Goal: Transaction & Acquisition: Book appointment/travel/reservation

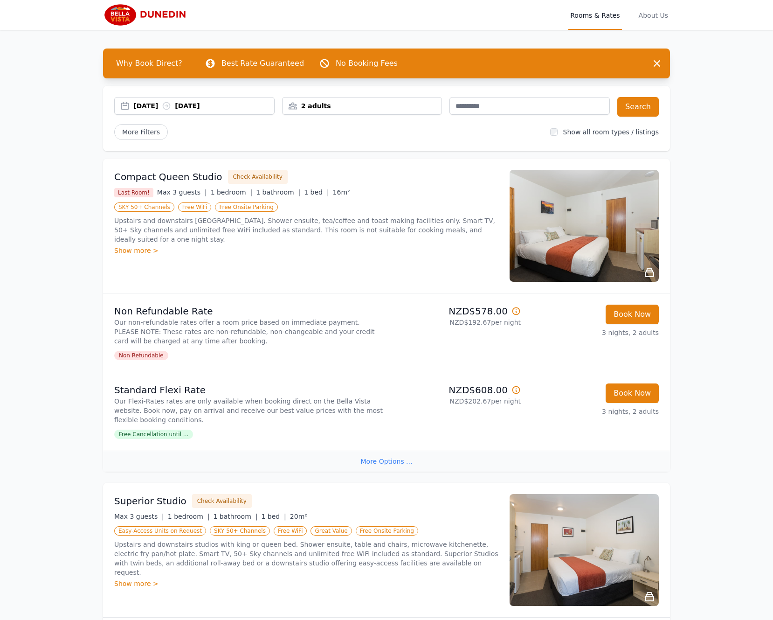
click at [333, 100] on div "2 adults" at bounding box center [362, 106] width 160 height 18
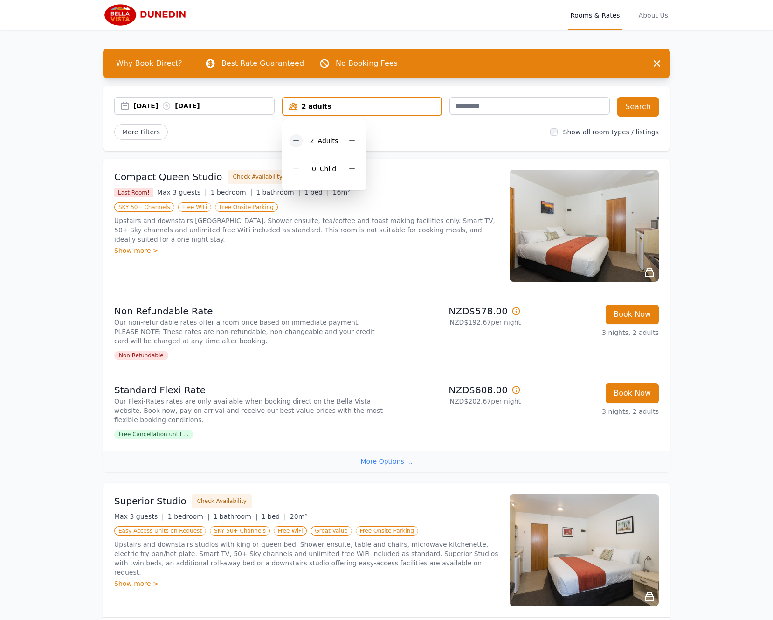
click at [298, 141] on icon at bounding box center [295, 141] width 5 height 0
click at [413, 140] on div "[DATE] [DATE] 1 adult 1 Adult 0 Child Search More Filters Show all room types /…" at bounding box center [386, 118] width 567 height 65
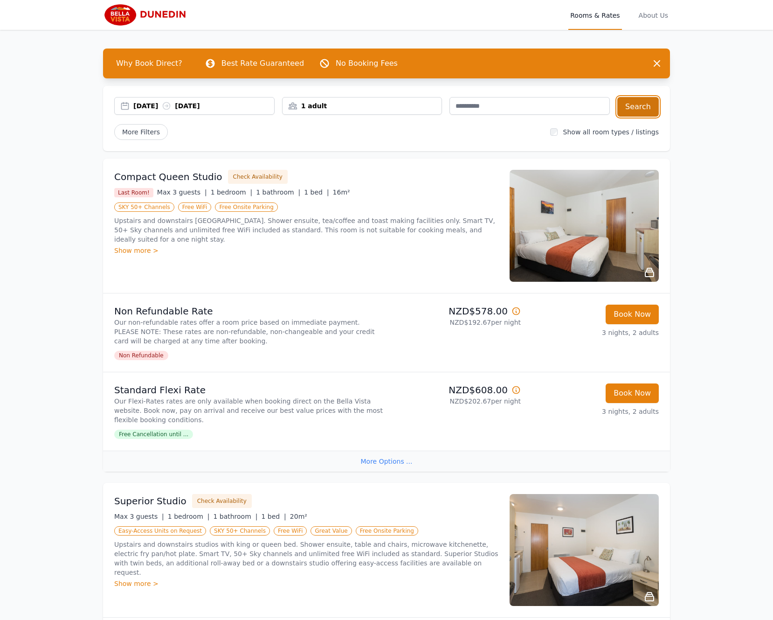
click at [643, 107] on button "Search" at bounding box center [637, 107] width 41 height 20
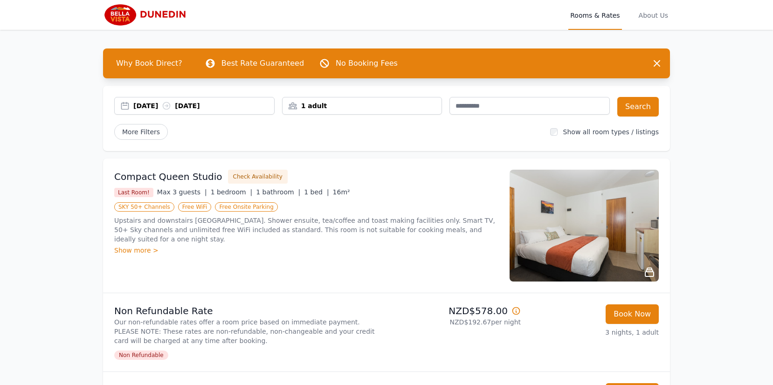
click at [592, 203] on img at bounding box center [584, 226] width 149 height 112
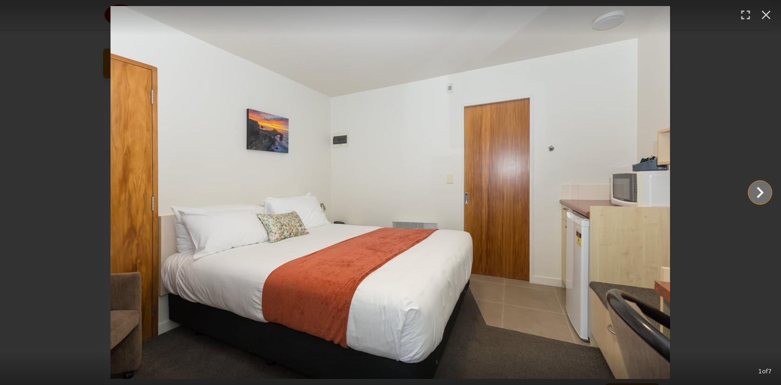
click at [759, 190] on icon "Show slide 2 of 7" at bounding box center [760, 192] width 7 height 11
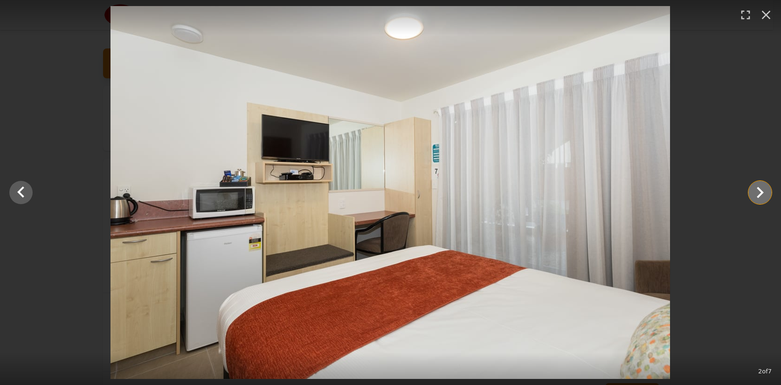
click at [759, 190] on icon "Show slide 3 of 7" at bounding box center [760, 192] width 7 height 11
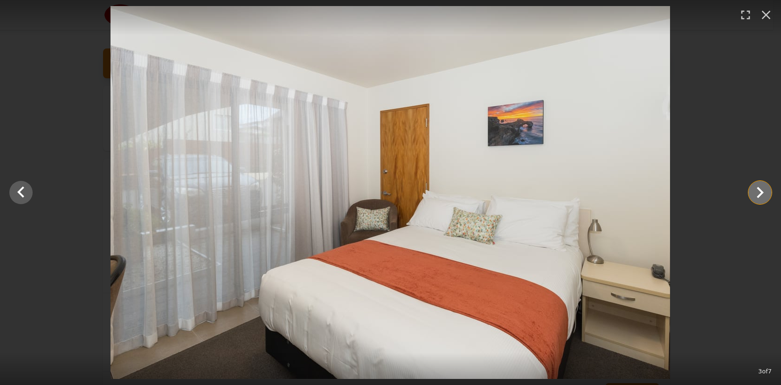
click at [759, 190] on icon "Show slide 4 of 7" at bounding box center [760, 192] width 7 height 11
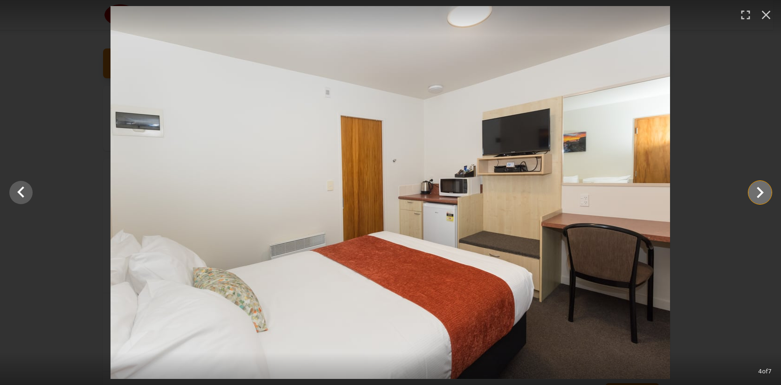
click at [759, 190] on icon "Show slide 5 of 7" at bounding box center [760, 192] width 7 height 11
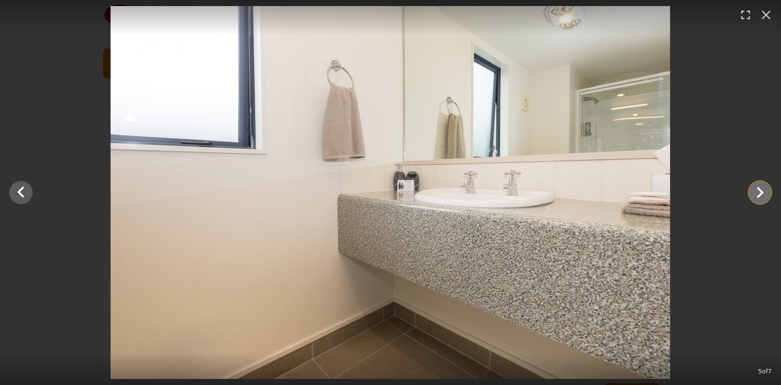
click at [759, 190] on icon "Show slide 6 of 7" at bounding box center [760, 192] width 7 height 11
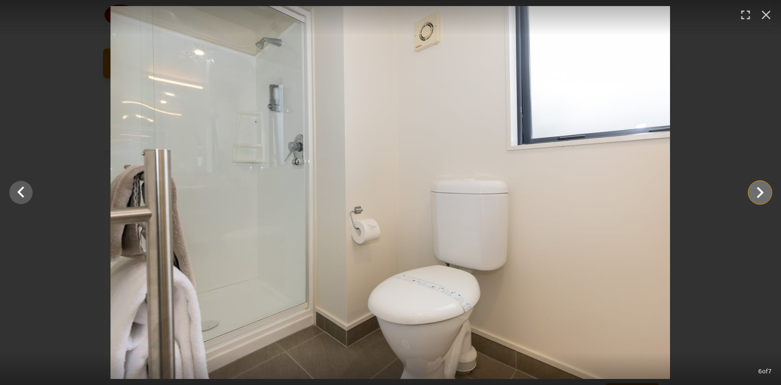
click at [759, 190] on icon "Show slide 7 of 7" at bounding box center [760, 192] width 7 height 11
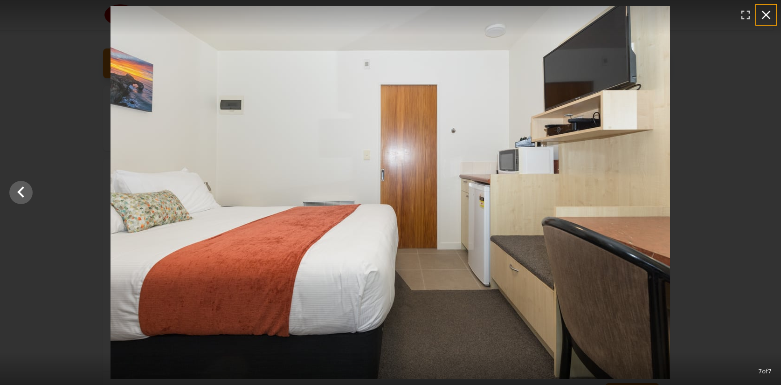
click at [770, 14] on icon "button" at bounding box center [765, 14] width 15 height 15
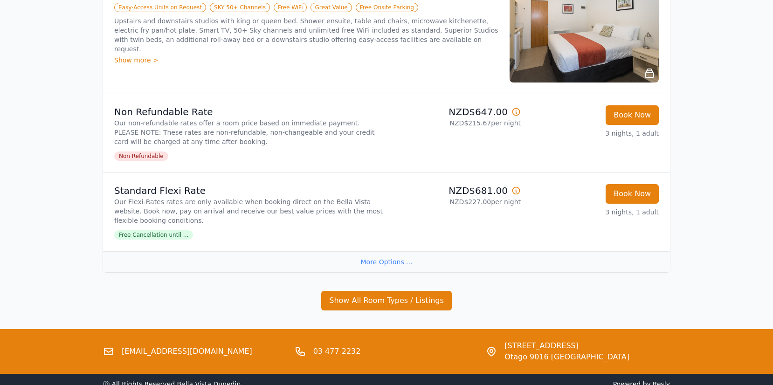
scroll to position [380, 0]
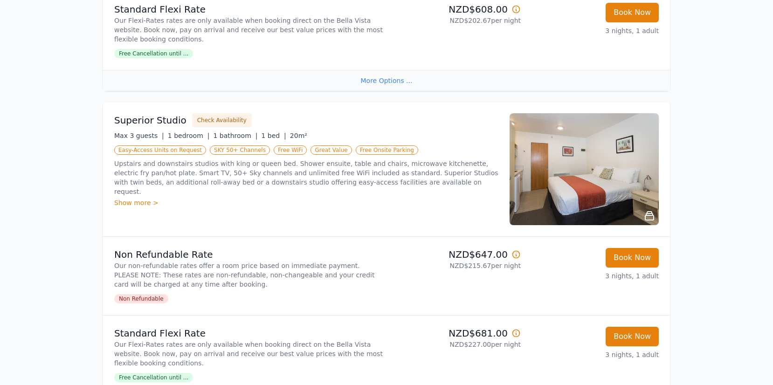
click at [603, 187] on img at bounding box center [584, 169] width 149 height 112
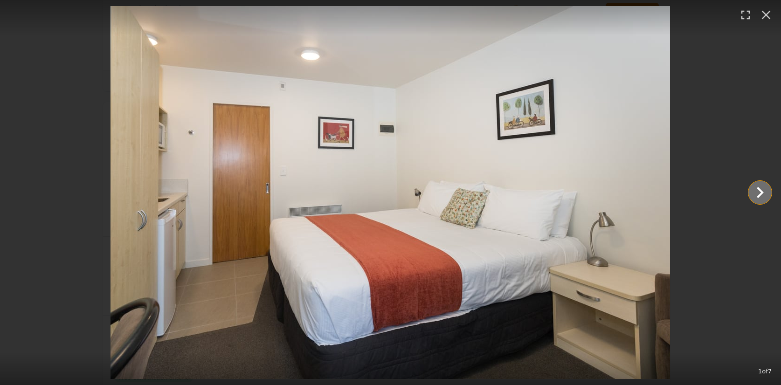
click at [760, 190] on icon "Show slide 2 of 7" at bounding box center [760, 192] width 7 height 11
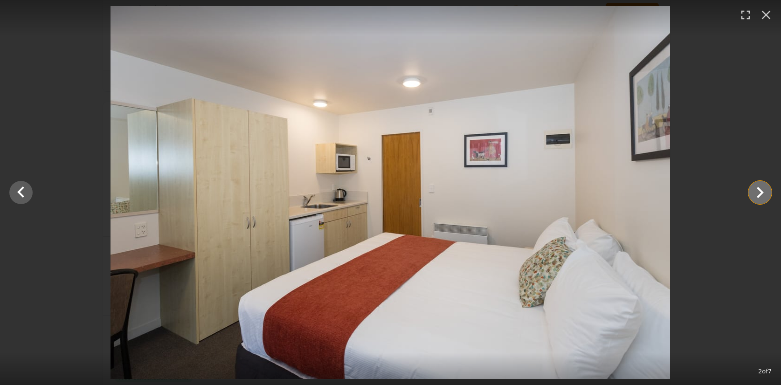
click at [760, 190] on icon "Show slide 3 of 7" at bounding box center [760, 192] width 7 height 11
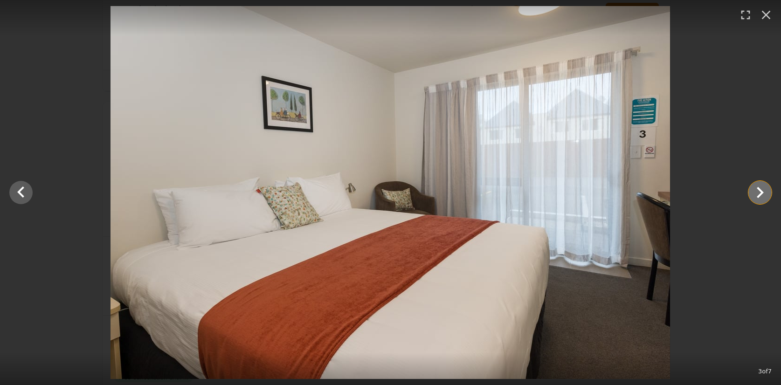
click at [760, 190] on icon "Show slide 4 of 7" at bounding box center [760, 192] width 7 height 11
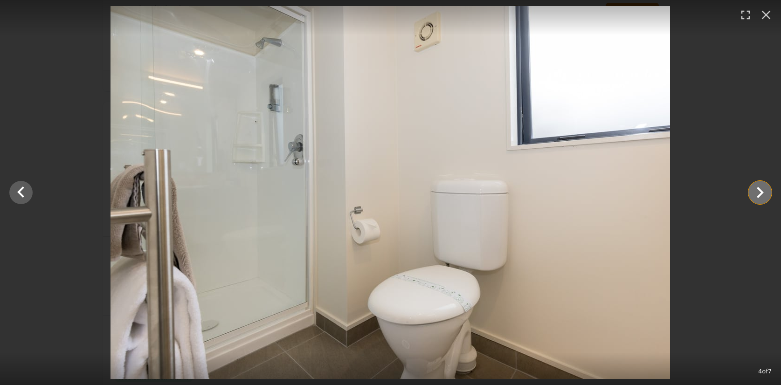
click at [760, 190] on icon "Show slide 5 of 7" at bounding box center [760, 192] width 7 height 11
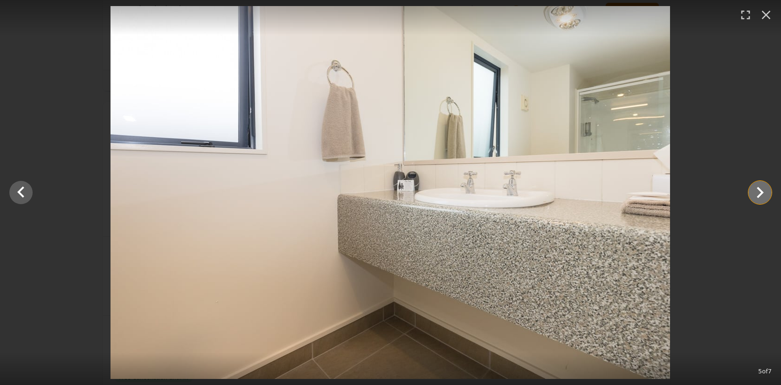
click at [760, 190] on icon "Show slide 6 of 7" at bounding box center [760, 192] width 7 height 11
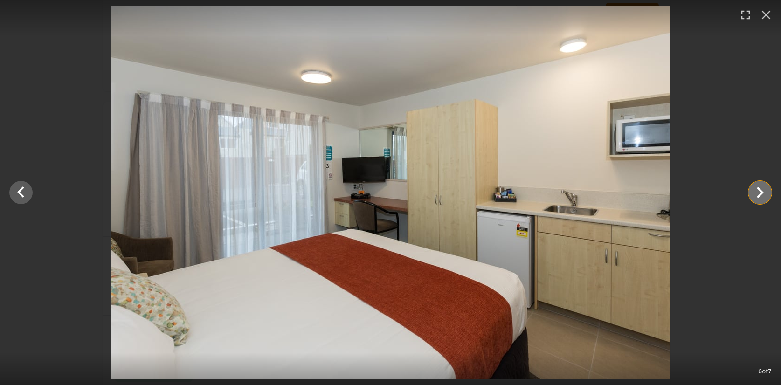
click at [760, 190] on icon "Show slide 7 of 7" at bounding box center [760, 192] width 7 height 11
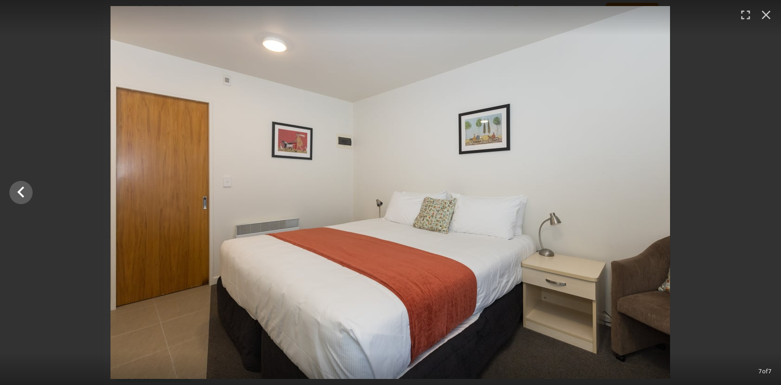
click at [760, 190] on div at bounding box center [390, 192] width 781 height 373
